Goal: Information Seeking & Learning: Check status

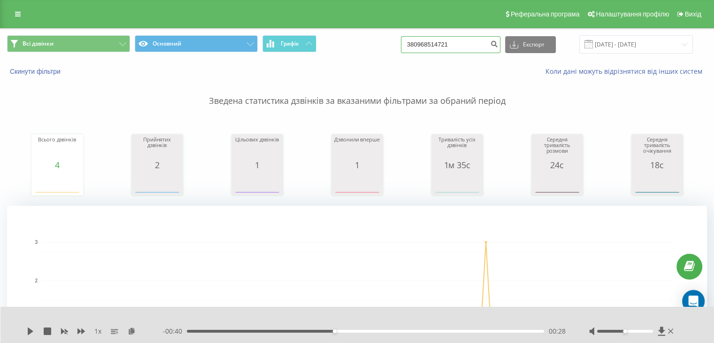
drag, startPoint x: 458, startPoint y: 45, endPoint x: 382, endPoint y: 42, distance: 76.5
click at [382, 42] on div "Всі дзвінки Основний Графік 380968514721 Експорт .csv .xls .xlsx [DATE] - [DATE]" at bounding box center [357, 44] width 700 height 18
click at [387, 44] on div "Всі дзвінки Основний Графік 380968514721 Експорт .csv .xls .xlsx [DATE] - [DATE]" at bounding box center [357, 44] width 700 height 18
paste input "[PHONE_NUMBER]"
click at [423, 42] on input "[PHONE_NUMBER]" at bounding box center [450, 44] width 99 height 17
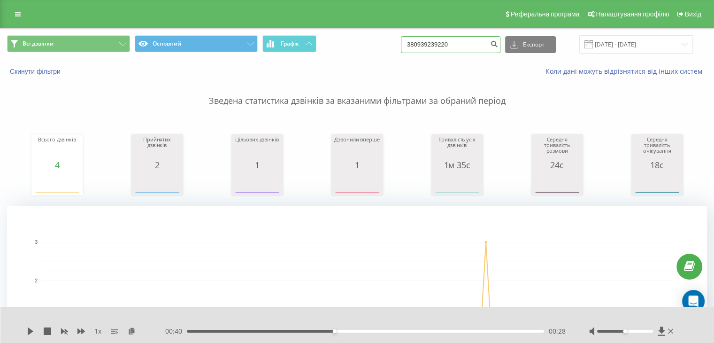
type input "380939239220"
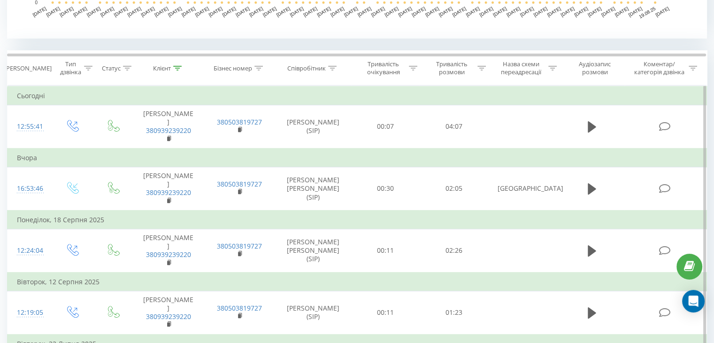
scroll to position [375, 0]
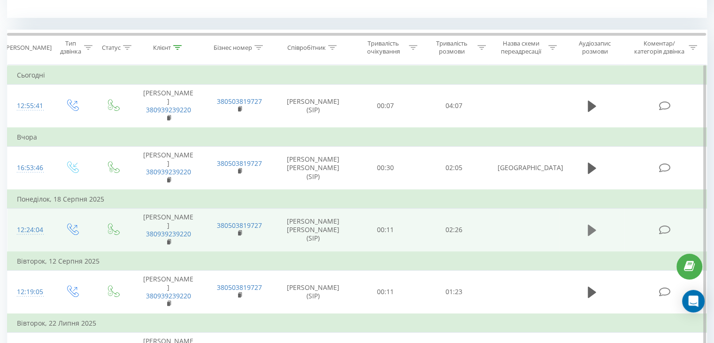
click at [592, 229] on icon at bounding box center [591, 229] width 8 height 11
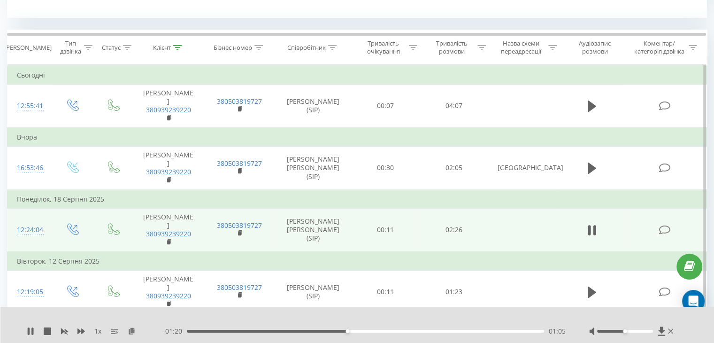
click at [308, 330] on div "01:05" at bounding box center [365, 330] width 357 height 3
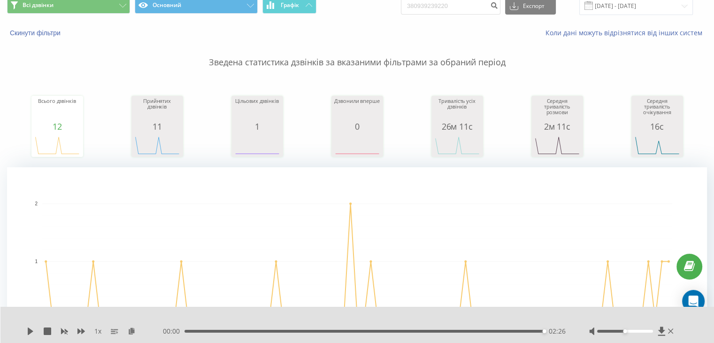
scroll to position [0, 0]
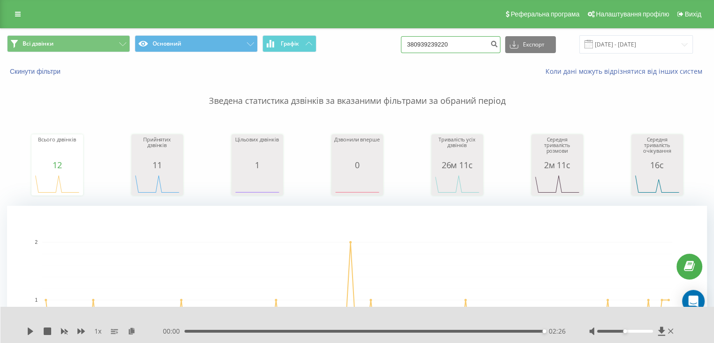
drag, startPoint x: 479, startPoint y: 48, endPoint x: 367, endPoint y: 8, distance: 118.4
paste input "+380671330003"
click at [422, 43] on input "+380671330003" at bounding box center [450, 44] width 99 height 17
type input "380671330003"
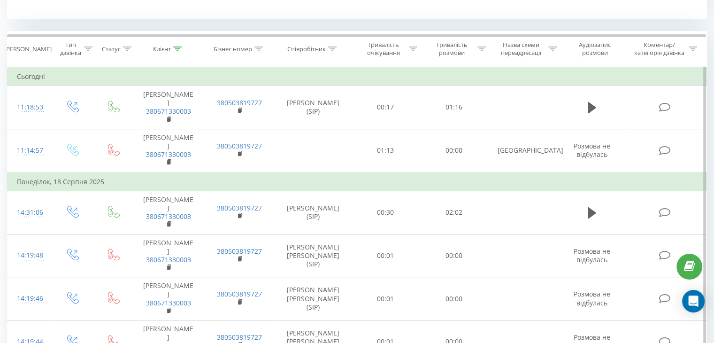
scroll to position [375, 0]
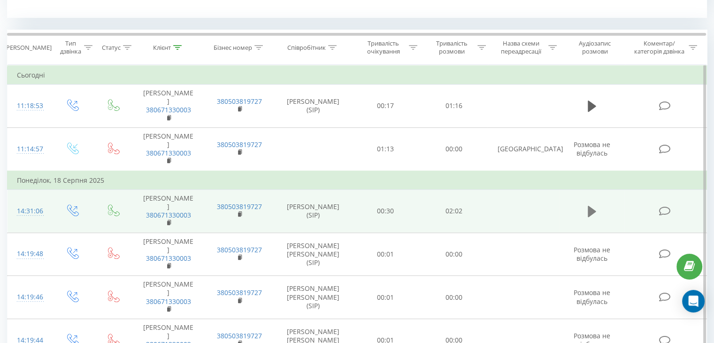
click at [591, 209] on icon at bounding box center [591, 211] width 8 height 11
